Goal: Download file/media

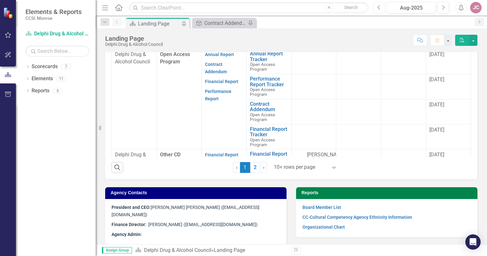
click at [381, 7] on button "Previous" at bounding box center [379, 7] width 12 height 11
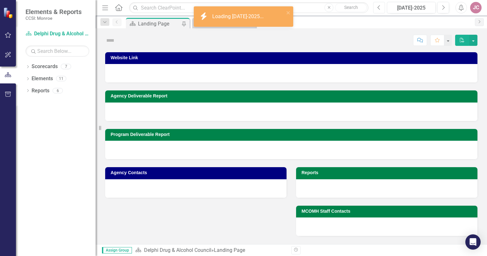
click at [381, 7] on button "Previous" at bounding box center [379, 7] width 12 height 11
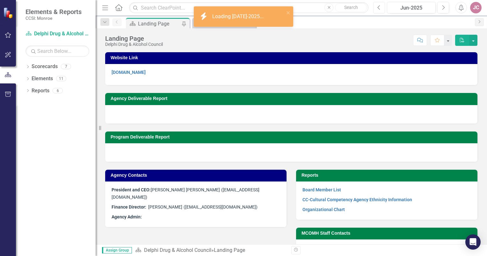
click at [381, 7] on button "Previous" at bounding box center [379, 7] width 12 height 11
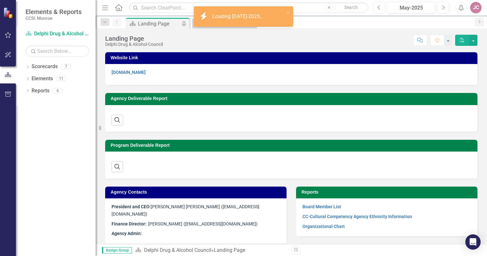
click at [381, 7] on button "Previous" at bounding box center [379, 7] width 12 height 11
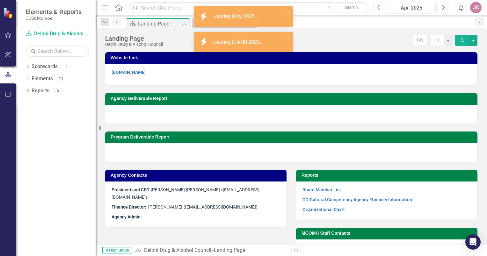
click at [381, 7] on button "Previous" at bounding box center [379, 7] width 12 height 11
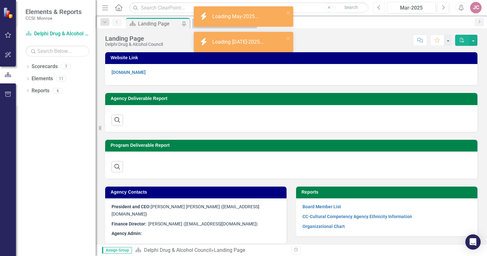
click at [381, 7] on button "Previous" at bounding box center [379, 7] width 12 height 11
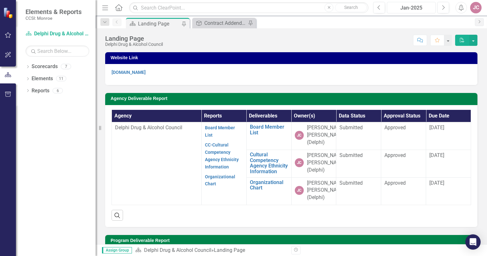
click at [411, 9] on div "Jan-2025" at bounding box center [411, 8] width 44 height 8
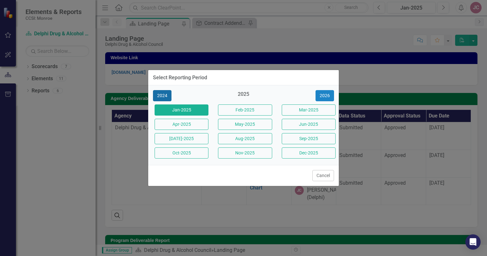
click at [159, 94] on button "2024" at bounding box center [162, 95] width 18 height 11
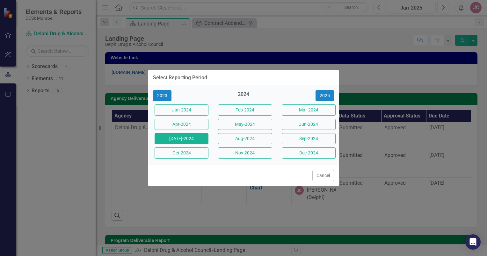
click at [194, 141] on button "[DATE]-2024" at bounding box center [182, 138] width 54 height 11
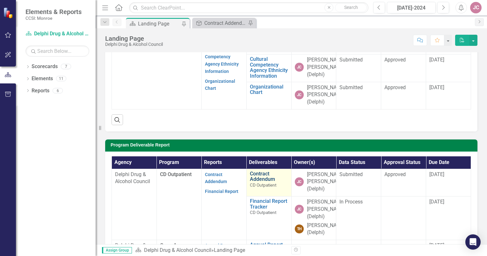
click at [255, 182] on link "Contract Addendum" at bounding box center [269, 176] width 38 height 11
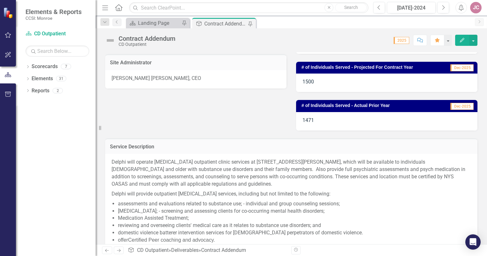
scroll to position [163, 0]
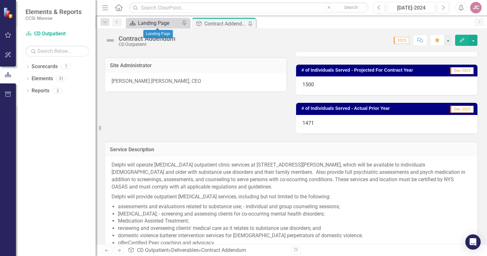
click at [168, 24] on div "Landing Page" at bounding box center [159, 23] width 42 height 8
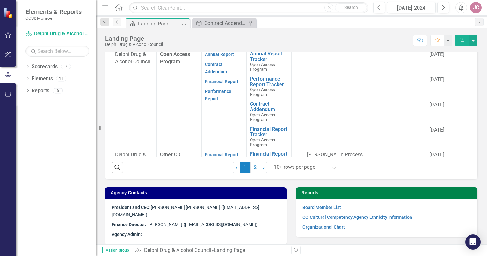
scroll to position [96, 0]
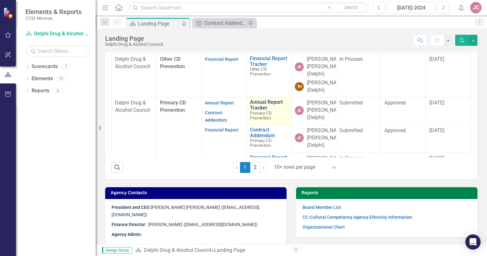
click at [258, 107] on link "Annual Report Tracker" at bounding box center [269, 105] width 38 height 11
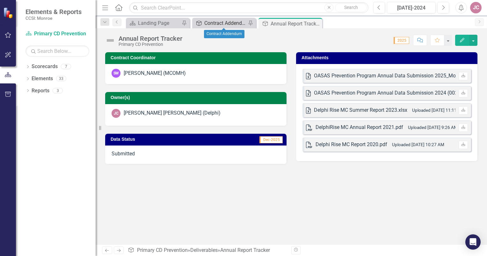
click at [227, 24] on div "Contract Addendum" at bounding box center [225, 23] width 42 height 8
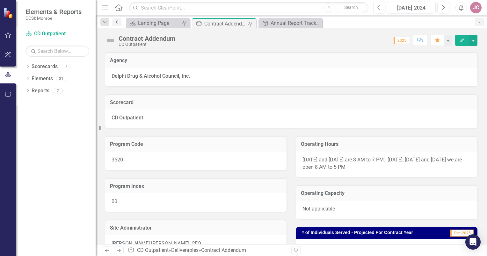
click at [120, 21] on link "Previous" at bounding box center [117, 22] width 9 height 8
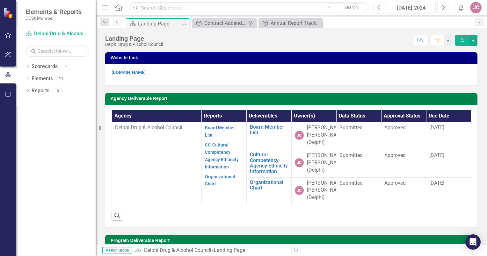
click at [140, 23] on div "Landing Page" at bounding box center [159, 24] width 42 height 8
click at [442, 7] on icon "Next" at bounding box center [444, 8] width 4 height 6
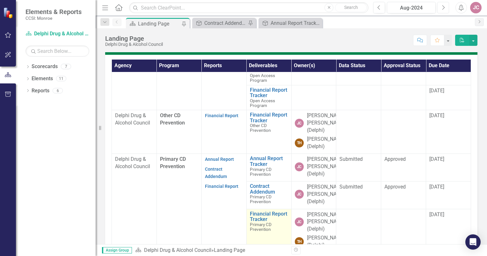
scroll to position [255, 0]
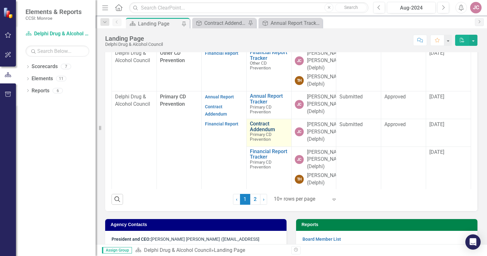
click at [250, 132] on link "Contract Addendum" at bounding box center [269, 126] width 38 height 11
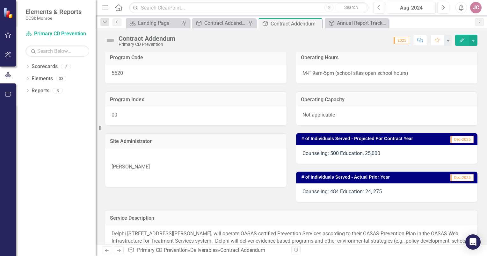
scroll to position [32, 0]
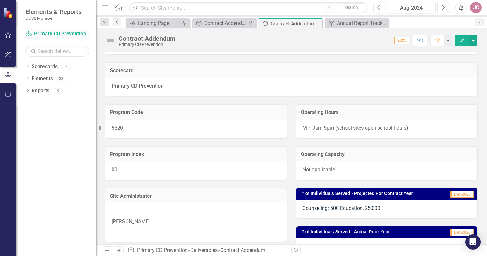
click at [49, 33] on link "Scorecard Primary CD Prevention" at bounding box center [58, 33] width 64 height 7
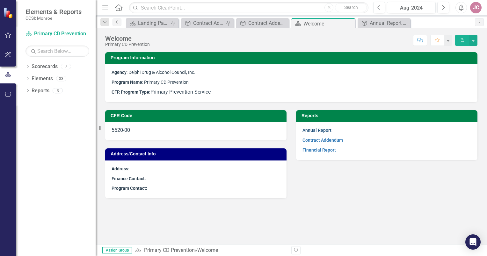
click at [309, 131] on link "Annual Report" at bounding box center [317, 130] width 29 height 5
click at [328, 142] on link "Contract Addendum" at bounding box center [323, 140] width 41 height 5
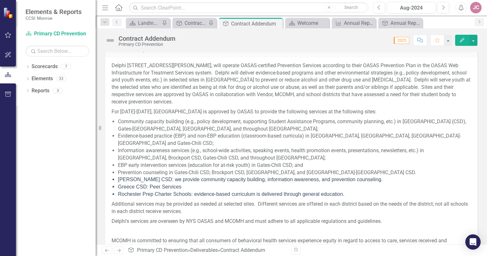
scroll to position [128, 0]
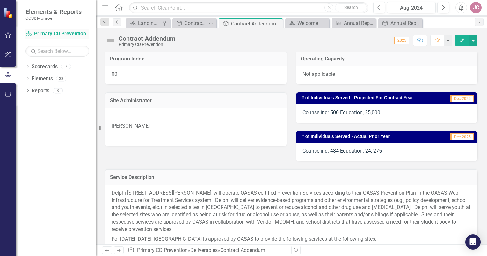
click at [68, 31] on link "Scorecard Primary CD Prevention" at bounding box center [58, 33] width 64 height 7
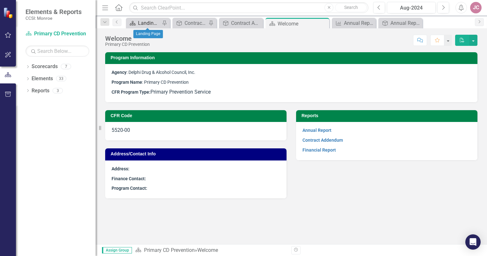
click at [147, 25] on div "Landing Page" at bounding box center [149, 23] width 22 height 8
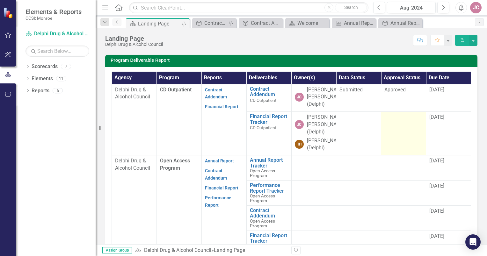
scroll to position [172, 0]
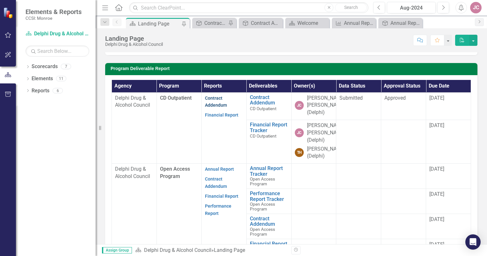
click at [211, 107] on link "Contract Addendum" at bounding box center [216, 102] width 22 height 12
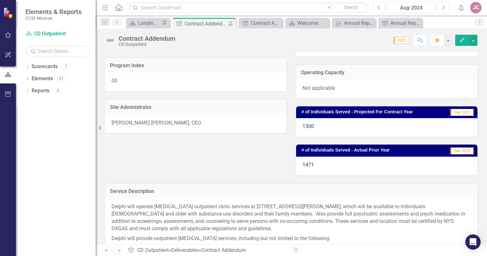
scroll to position [64, 0]
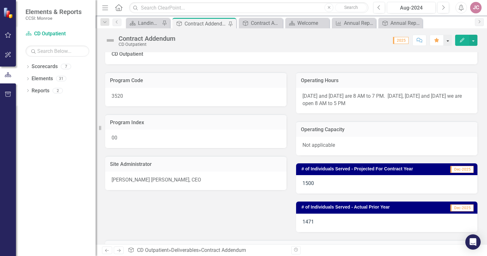
click at [449, 38] on button "button" at bounding box center [448, 40] width 8 height 11
click at [473, 40] on button "button" at bounding box center [473, 40] width 8 height 11
click at [457, 75] on link "PDF Export to PDF" at bounding box center [452, 77] width 52 height 12
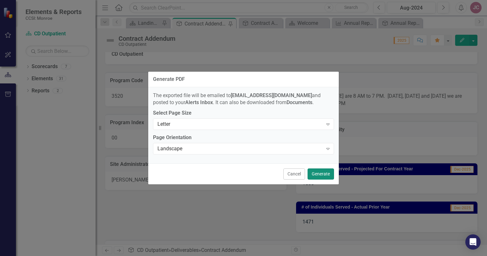
click at [328, 172] on button "Generate" at bounding box center [321, 174] width 26 height 11
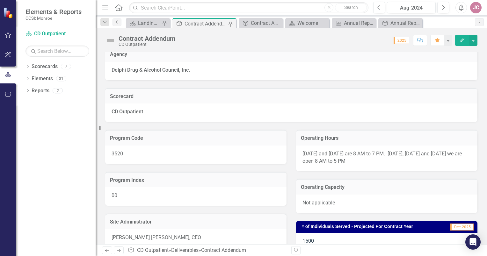
scroll to position [0, 0]
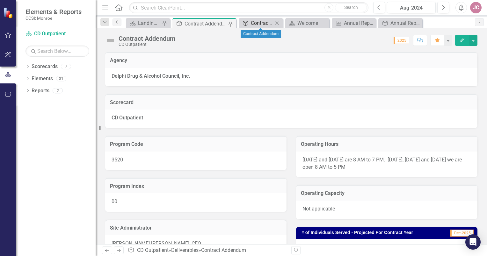
click at [259, 24] on div "Contract Addendum" at bounding box center [262, 23] width 22 height 8
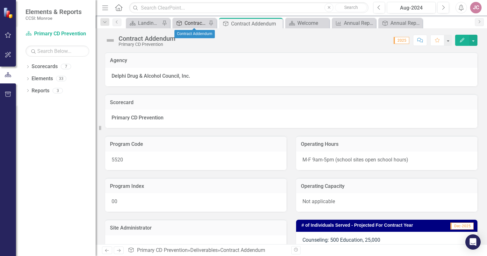
click at [199, 20] on div "Contract Addendum" at bounding box center [196, 23] width 22 height 8
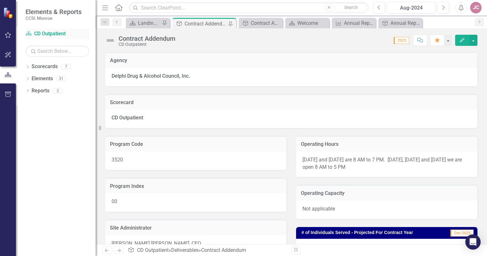
click at [59, 32] on link "Scorecard CD Outpatient" at bounding box center [58, 33] width 64 height 7
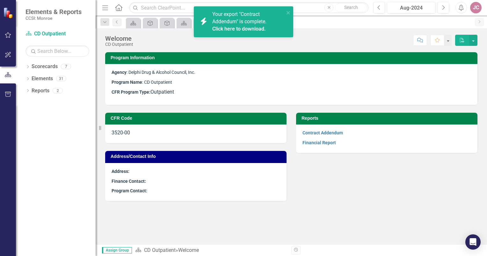
click at [251, 31] on link "Click here to download." at bounding box center [239, 29] width 54 height 6
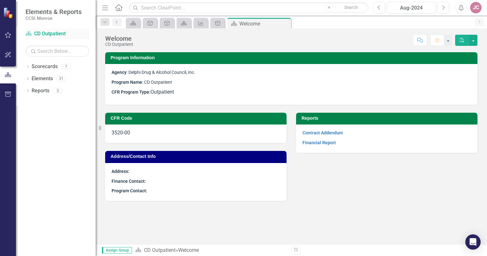
click at [54, 34] on link "Scorecard CD Outpatient" at bounding box center [58, 33] width 64 height 7
click at [315, 142] on link "Financial Report" at bounding box center [319, 142] width 33 height 5
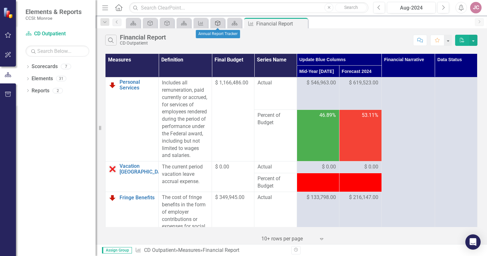
click at [219, 25] on icon "Deliverable" at bounding box center [218, 23] width 6 height 5
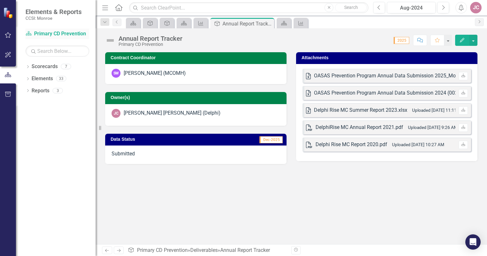
click at [66, 36] on link "Scorecard Primary CD Prevention" at bounding box center [58, 33] width 64 height 7
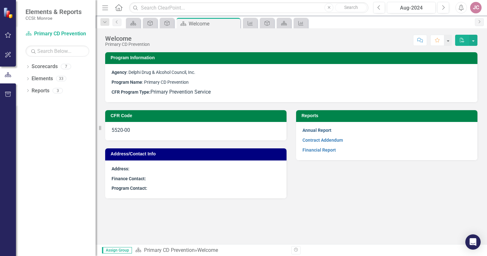
click at [308, 129] on link "Annual Report" at bounding box center [317, 130] width 29 height 5
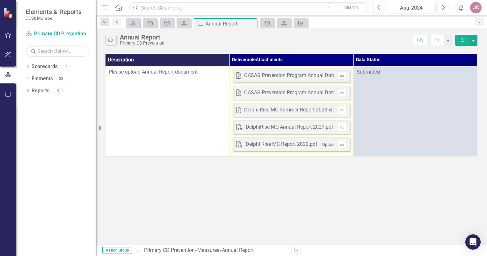
click at [269, 142] on div "Delphi Rise MC Report 2020.pdf" at bounding box center [282, 144] width 72 height 7
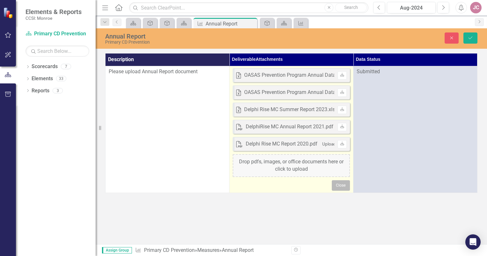
click at [339, 184] on button "Close" at bounding box center [341, 186] width 18 height 10
click at [341, 145] on icon "Download" at bounding box center [342, 144] width 5 height 4
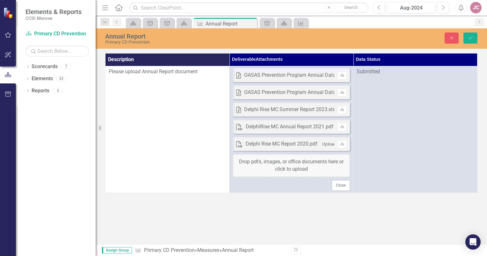
click at [115, 8] on icon "Home" at bounding box center [118, 7] width 8 height 7
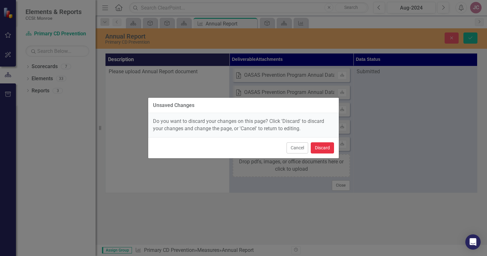
click at [315, 148] on button "Discard" at bounding box center [322, 148] width 23 height 11
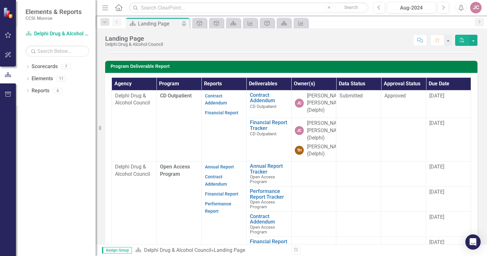
scroll to position [159, 0]
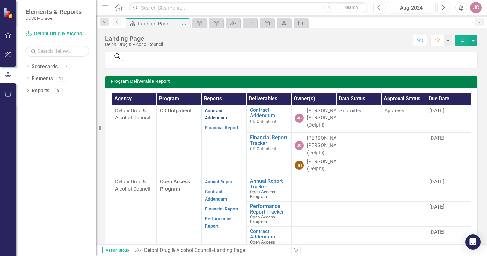
click at [215, 121] on link "Contract Addendum" at bounding box center [216, 114] width 22 height 12
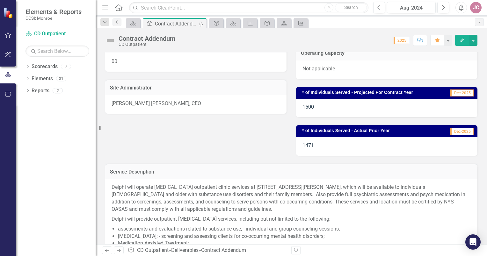
scroll to position [64, 0]
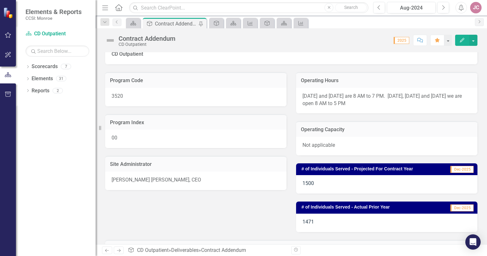
click at [399, 40] on span "2025" at bounding box center [402, 40] width 16 height 7
click at [446, 44] on button "button" at bounding box center [448, 40] width 8 height 11
click at [371, 41] on div "Score: N/A 2025 Completed Comment Favorite Edit" at bounding box center [328, 40] width 299 height 11
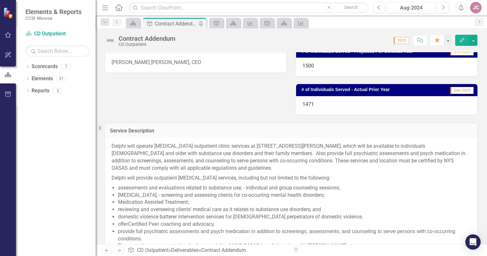
scroll to position [99, 0]
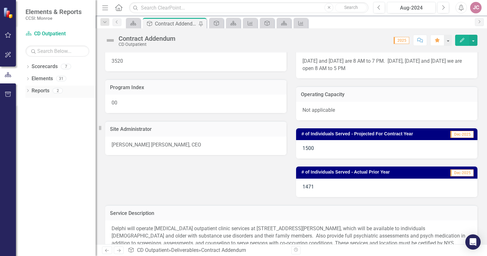
click at [57, 92] on div "2" at bounding box center [58, 90] width 10 height 5
click at [59, 90] on div "2" at bounding box center [58, 90] width 10 height 5
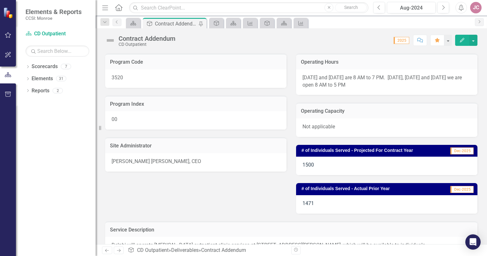
scroll to position [0, 0]
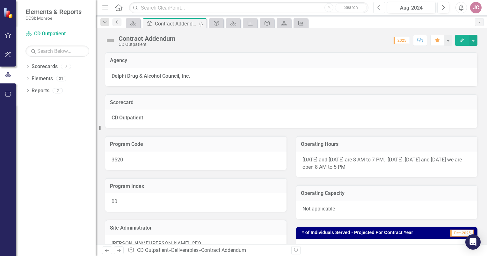
click at [380, 6] on icon "Previous" at bounding box center [380, 8] width 4 height 6
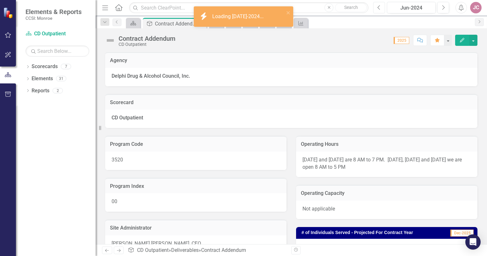
click at [380, 6] on icon "Previous" at bounding box center [380, 8] width 4 height 6
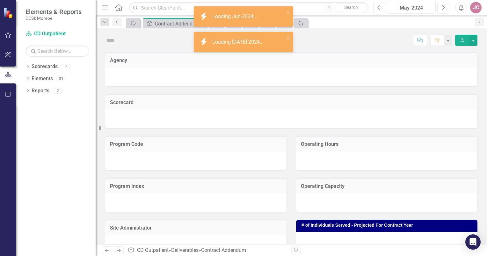
click at [380, 6] on icon "Previous" at bounding box center [380, 8] width 4 height 6
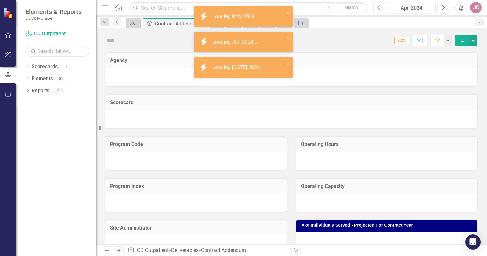
click at [380, 6] on icon "Previous" at bounding box center [380, 8] width 4 height 6
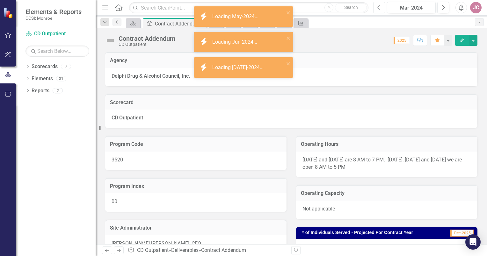
click at [380, 6] on icon "Previous" at bounding box center [380, 8] width 4 height 6
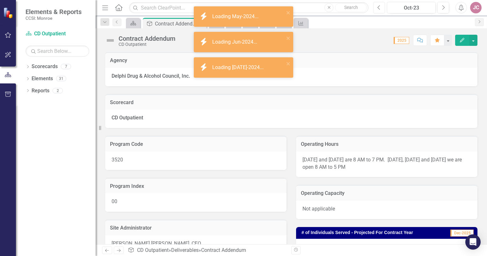
click at [380, 6] on icon "Previous" at bounding box center [380, 8] width 4 height 6
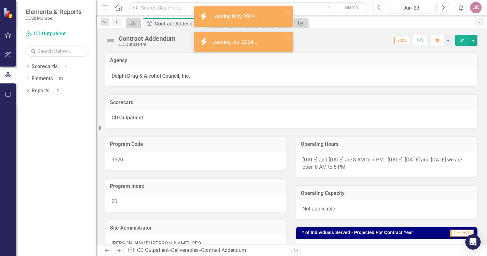
click at [380, 6] on icon "Previous" at bounding box center [380, 8] width 4 height 6
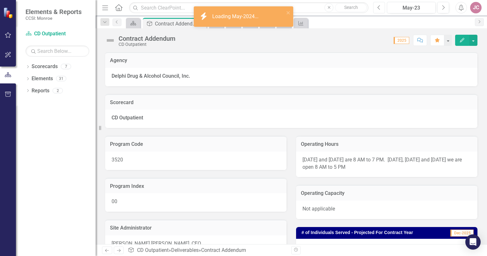
click at [380, 6] on icon "Previous" at bounding box center [380, 8] width 4 height 6
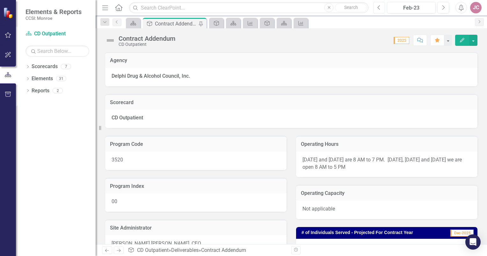
click at [380, 6] on icon "Previous" at bounding box center [380, 8] width 4 height 6
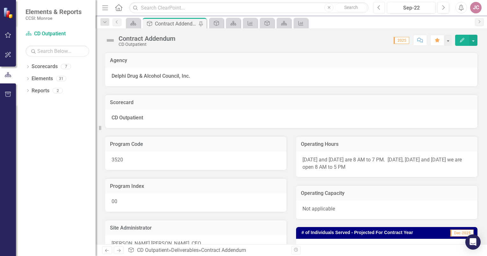
click at [380, 6] on icon "Previous" at bounding box center [380, 8] width 4 height 6
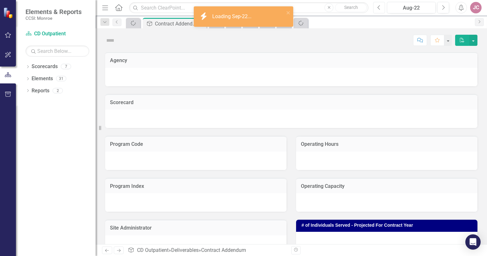
click at [380, 6] on icon "Previous" at bounding box center [380, 8] width 4 height 6
